Goal: Browse casually

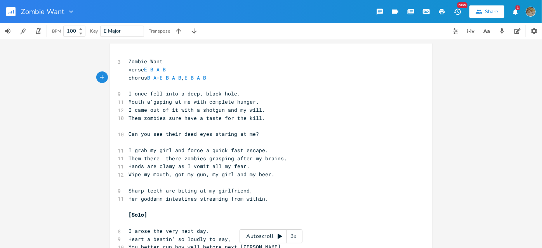
click at [11, 11] on rect "button" at bounding box center [10, 11] width 9 height 9
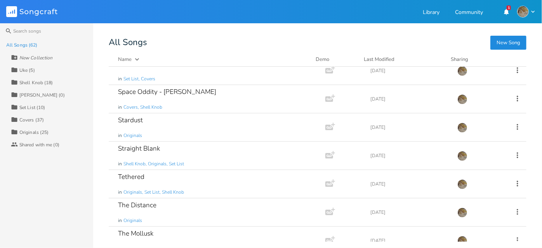
scroll to position [1271, 0]
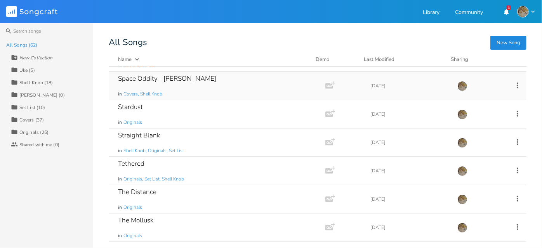
click at [213, 86] on div "Space Oddity - [PERSON_NAME] in Covers, Shell Knob" at bounding box center [215, 86] width 195 height 28
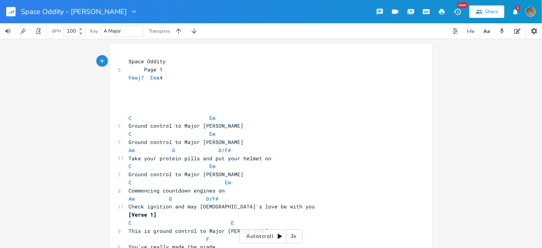
click at [279, 236] on icon at bounding box center [280, 236] width 4 height 5
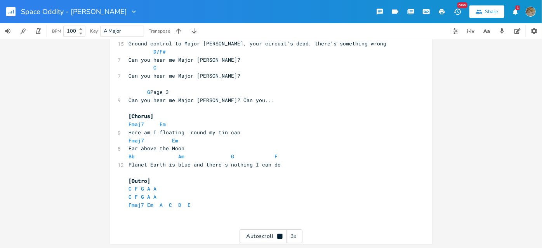
scroll to position [495, 0]
